Goal: Task Accomplishment & Management: Manage account settings

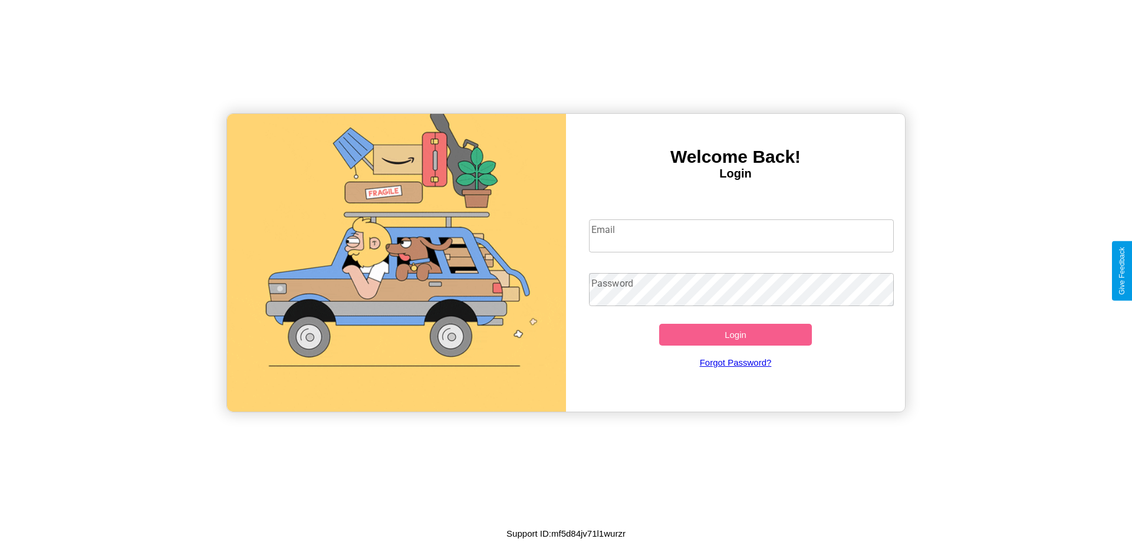
click at [741, 235] on input "Email" at bounding box center [741, 235] width 305 height 33
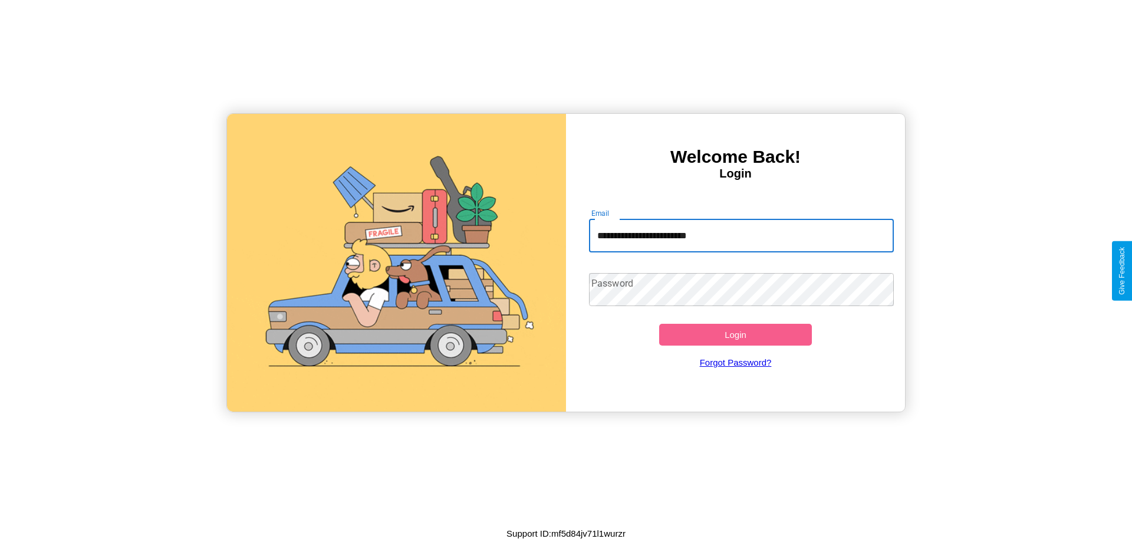
type input "**********"
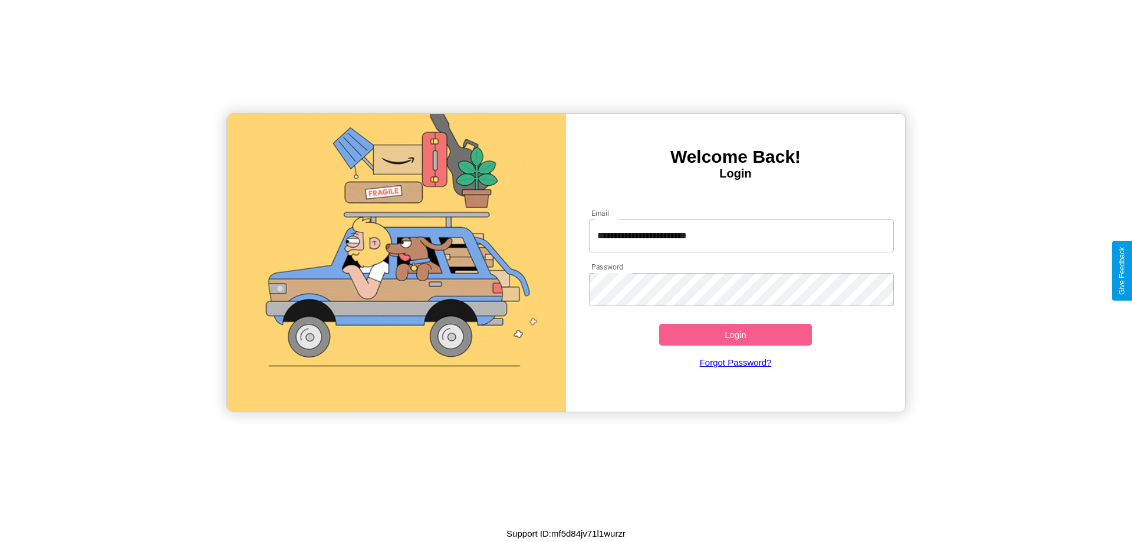
click at [735, 334] on button "Login" at bounding box center [735, 335] width 153 height 22
